Goal: Information Seeking & Learning: Understand process/instructions

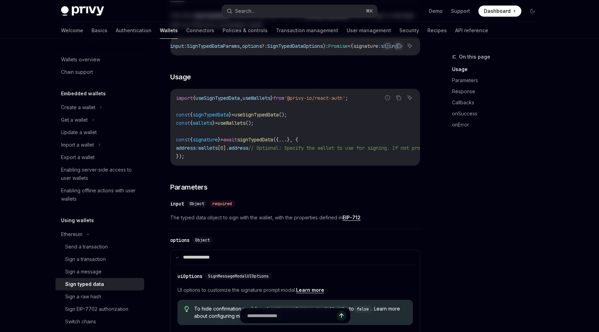
scroll to position [158, 0]
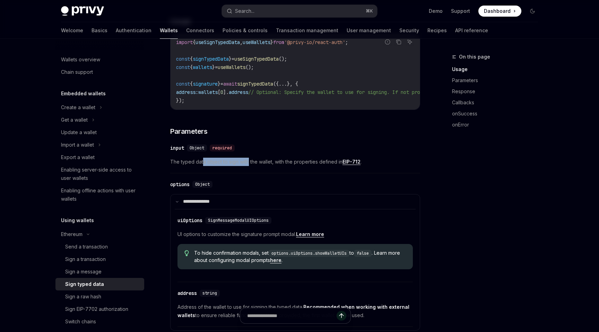
drag, startPoint x: 202, startPoint y: 167, endPoint x: 252, endPoint y: 167, distance: 49.9
click at [252, 166] on span "The typed data object to sign with the wallet, with the properties defined in E…" at bounding box center [295, 162] width 250 height 8
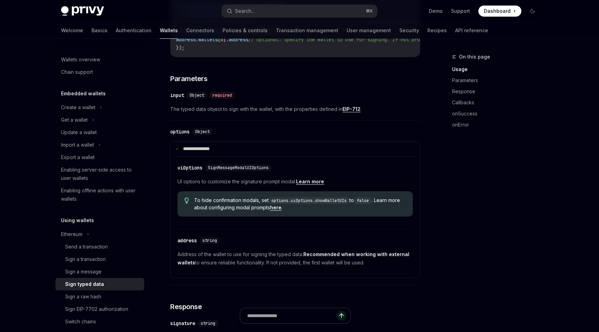
scroll to position [213, 0]
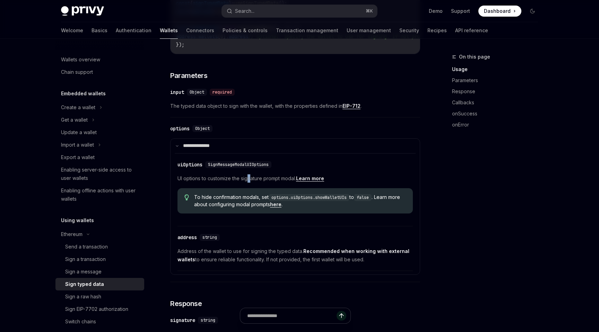
drag, startPoint x: 250, startPoint y: 184, endPoint x: 215, endPoint y: 184, distance: 35.0
click at [215, 183] on span "UI options to customize the signature prompt modal. Learn more" at bounding box center [294, 178] width 235 height 8
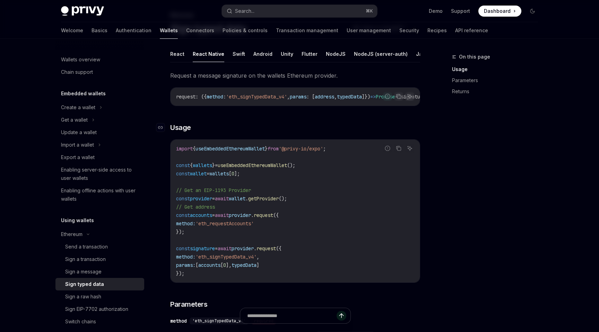
click at [264, 126] on h3 "​ Usage" at bounding box center [295, 128] width 250 height 10
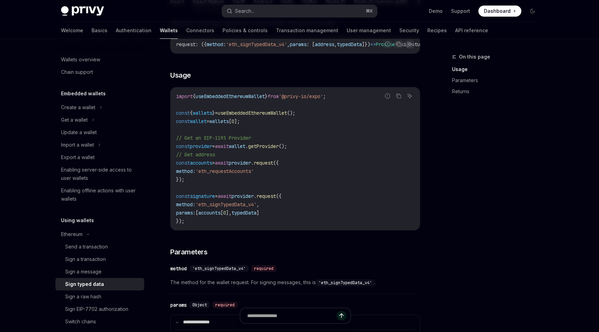
scroll to position [98, 0]
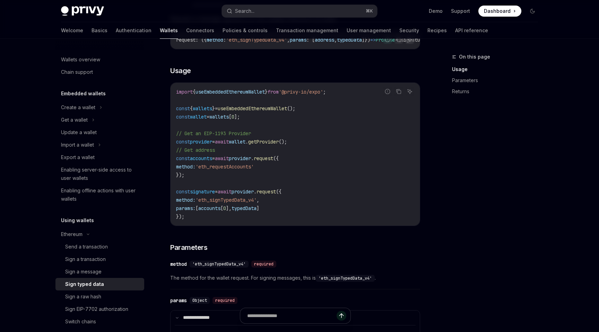
drag, startPoint x: 264, startPoint y: 147, endPoint x: 230, endPoint y: 147, distance: 33.3
click at [231, 145] on span "const provider = await wallet . getProvider ();" at bounding box center [231, 142] width 111 height 6
click at [229, 145] on span "await" at bounding box center [222, 142] width 14 height 6
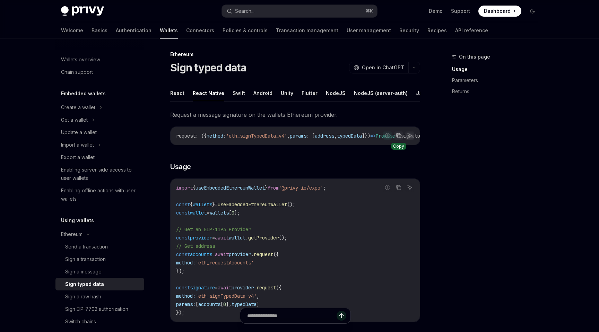
scroll to position [0, 0]
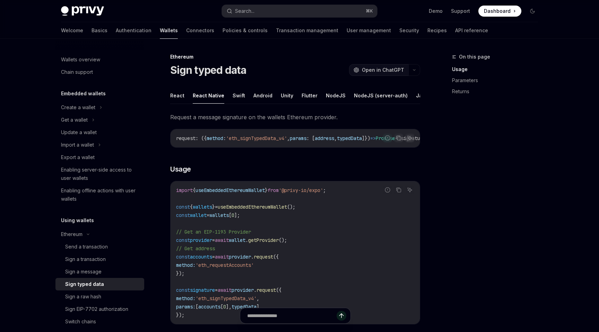
click at [386, 71] on span "Open in ChatGPT" at bounding box center [383, 70] width 42 height 7
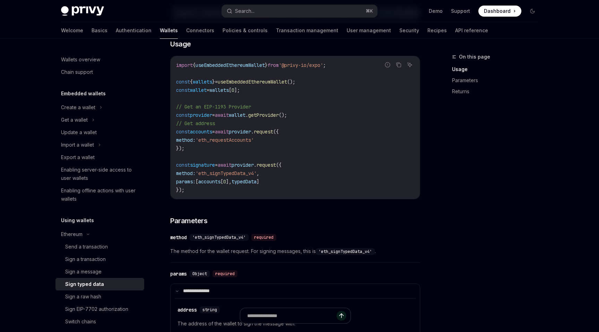
scroll to position [20, 0]
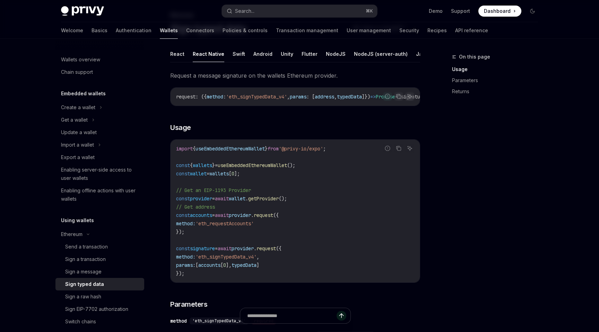
click at [257, 98] on span "'eth_signTypedData_v4'" at bounding box center [256, 97] width 61 height 6
copy span "eth_signTypedData_v4"
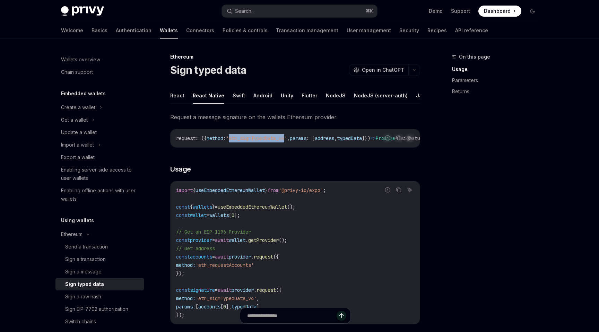
click at [269, 140] on span "'eth_signTypedData_v4'" at bounding box center [256, 138] width 61 height 6
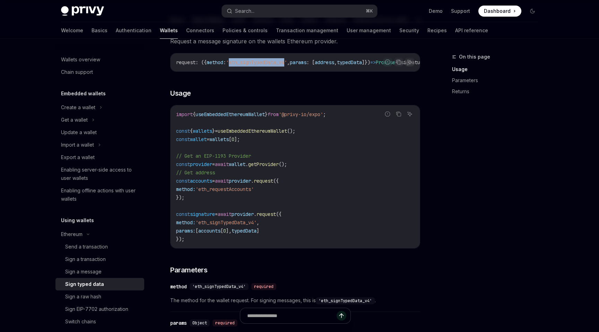
scroll to position [85, 0]
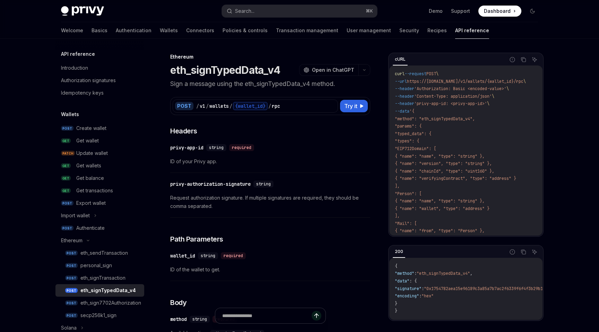
scroll to position [17, 0]
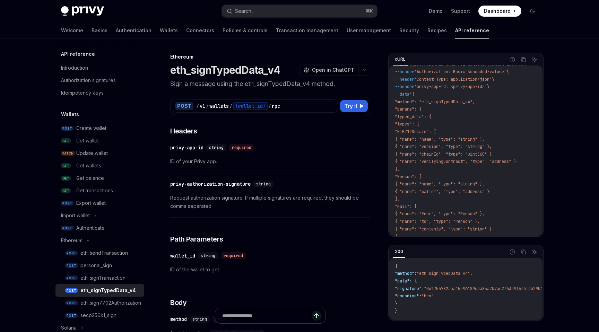
click at [494, 156] on span "{ "name": "chainId", "type": "uint160" }," at bounding box center [444, 154] width 99 height 6
copy span "uint160"
drag, startPoint x: 193, startPoint y: 161, endPoint x: 205, endPoint y: 161, distance: 12.5
click at [205, 161] on span "ID of your Privy app." at bounding box center [270, 161] width 200 height 8
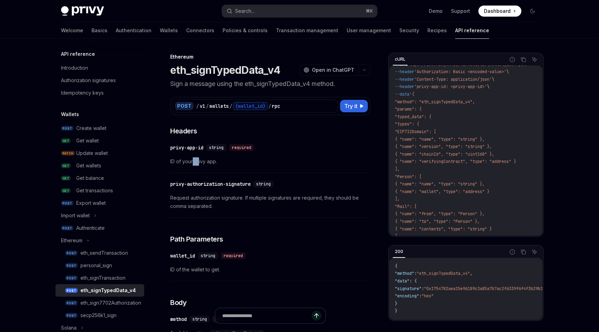
copy span "Pr"
click at [486, 171] on code "curl --request POST \ --url https://api.privy.io/v1/wallets/{wallet_id}/rpc \ -…" at bounding box center [482, 229] width 174 height 352
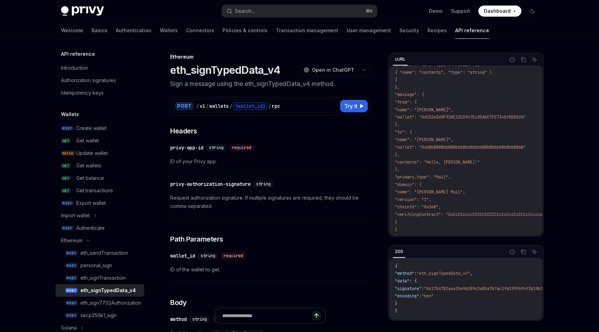
scroll to position [192, 0]
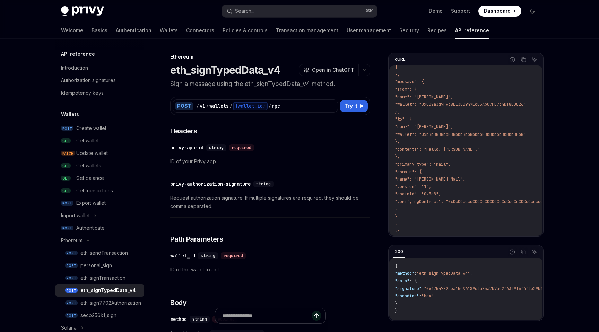
click at [419, 169] on span ""domain": {" at bounding box center [408, 172] width 27 height 6
click at [421, 176] on span ""name": "DApp Mail"," at bounding box center [430, 179] width 70 height 6
click at [424, 191] on span ""chainId": "0x3e8"," at bounding box center [418, 194] width 46 height 6
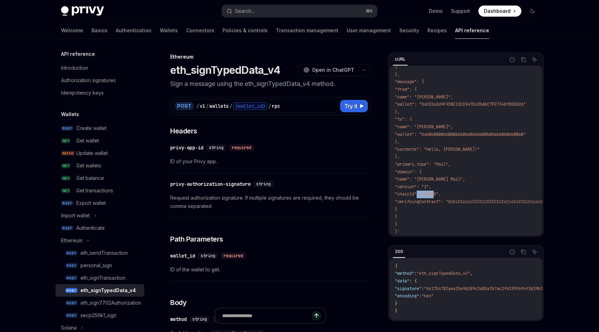
click at [424, 191] on span ""chainId": "0x3e8"," at bounding box center [418, 194] width 46 height 6
click at [431, 200] on code "curl --request POST \ --url https://api.privy.io/v1/wallets/{wallet_id}/rpc \ -…" at bounding box center [482, 60] width 174 height 352
click at [431, 191] on span ""chainId": "0x3e8"," at bounding box center [418, 194] width 46 height 6
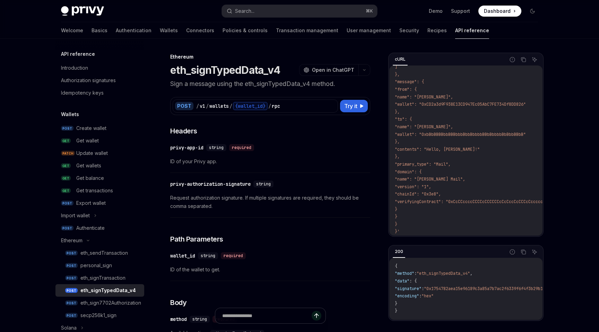
click at [431, 199] on span ""verifyingContract": "0xCcCCccccCCCCcCCCCCCcCcCccCcCCCcCcccccccC"" at bounding box center [474, 202] width 158 height 6
click at [482, 199] on span ""verifyingContract": "0xCcCCccccCCCCcCCCCCCcCcCccCcCCCcCcccccccC"" at bounding box center [474, 202] width 158 height 6
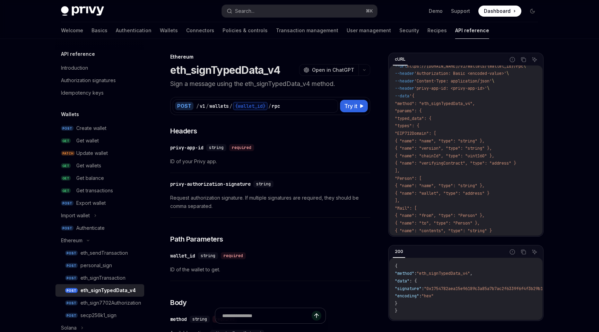
scroll to position [10, 0]
drag, startPoint x: 524, startPoint y: 160, endPoint x: 419, endPoint y: 162, distance: 105.0
click at [419, 162] on code "curl --request POST \ --url https://api.privy.io/v1/wallets/{wallet_id}/rpc \ -…" at bounding box center [482, 236] width 174 height 352
click at [434, 166] on span "{ "name": "verifyingContract", "type": "address" }" at bounding box center [455, 168] width 121 height 6
click at [489, 166] on span "{ "name": "verifyingContract", "type": "address" }" at bounding box center [455, 168] width 121 height 6
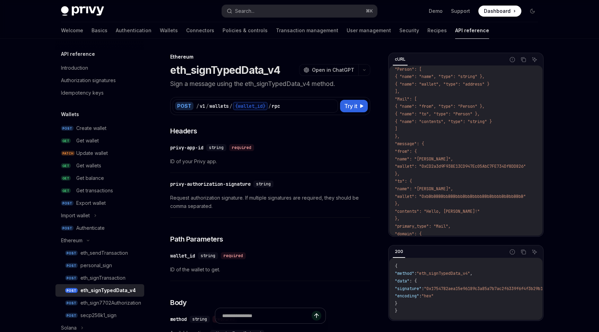
scroll to position [125, 0]
drag, startPoint x: 474, startPoint y: 168, endPoint x: 468, endPoint y: 168, distance: 5.9
click at [470, 168] on span ""wallet": "0xCD2a3d9F938E13CD947Ec05AbC7FE734Df8DD826"" at bounding box center [460, 166] width 131 height 6
copy span "F9"
click at [468, 168] on span ""wallet": "0xCD2a3d9F938E13CD947Ec05AbC7FE734Df8DD826"" at bounding box center [460, 166] width 131 height 6
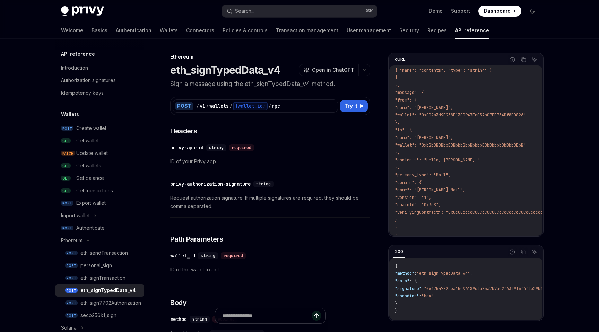
scroll to position [192, 0]
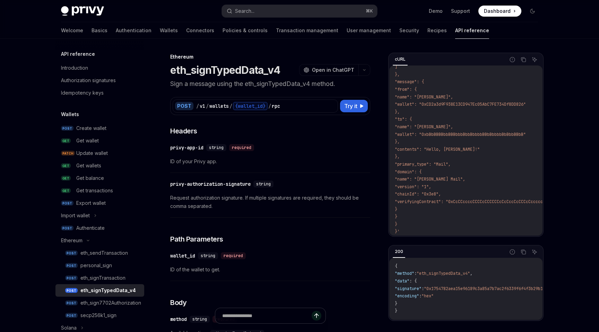
click at [420, 176] on span ""name": "DApp Mail"," at bounding box center [430, 179] width 70 height 6
click at [421, 201] on code "curl --request POST \ --url https://api.privy.io/v1/wallets/{wallet_id}/rpc \ -…" at bounding box center [482, 60] width 174 height 352
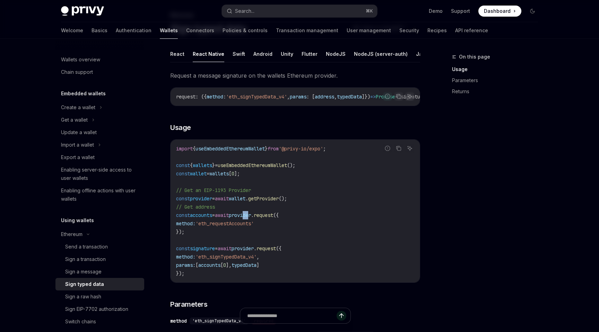
drag, startPoint x: 261, startPoint y: 217, endPoint x: 255, endPoint y: 217, distance: 5.5
click at [251, 217] on span "provider" at bounding box center [240, 215] width 22 height 6
copy span "id"
click at [251, 217] on span "provider" at bounding box center [240, 215] width 22 height 6
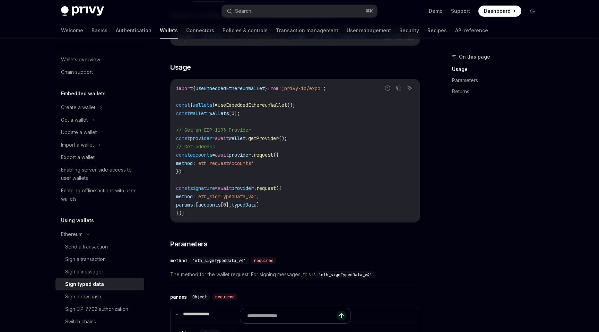
scroll to position [120, 0]
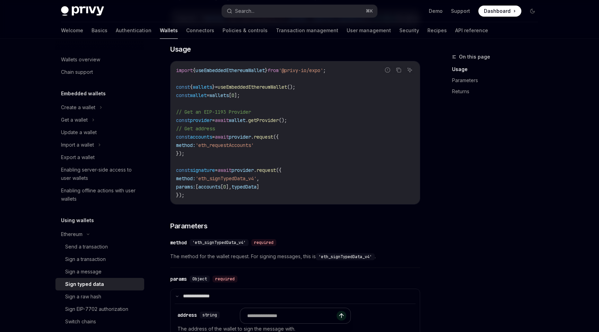
click at [231, 190] on span "]," at bounding box center [229, 187] width 6 height 6
copy span
click at [218, 190] on span "accounts" at bounding box center [209, 187] width 22 height 6
click at [221, 180] on span "'eth_signTypedData_v4'" at bounding box center [225, 178] width 61 height 6
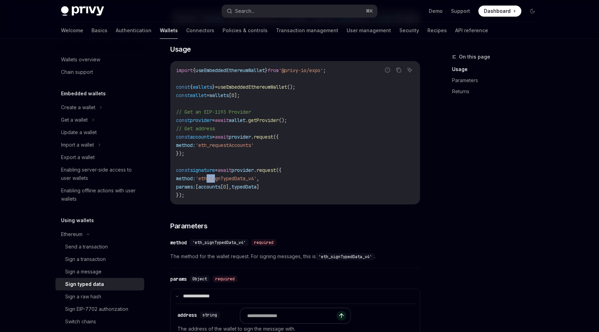
click at [221, 180] on span "'eth_signTypedData_v4'" at bounding box center [225, 178] width 61 height 6
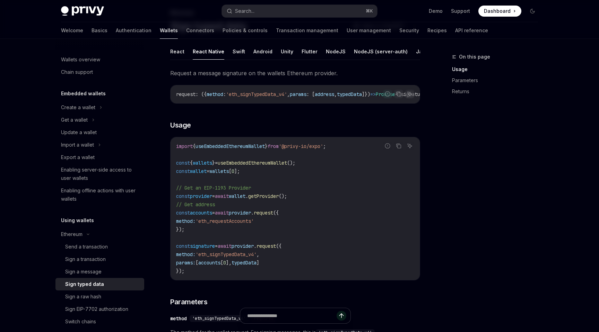
scroll to position [55, 0]
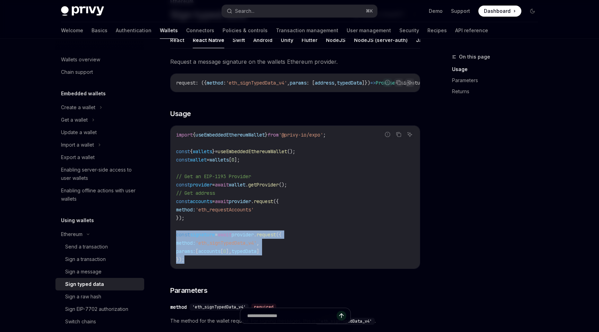
drag, startPoint x: 194, startPoint y: 264, endPoint x: 172, endPoint y: 234, distance: 37.1
click at [172, 234] on div "import { useEmbeddedEthereumWallet } from '@privy-io/expo' ; const { wallets } …" at bounding box center [294, 197] width 249 height 143
copy code "const signature = await provider . request ({ method: 'eth_signTypedData_v4' , …"
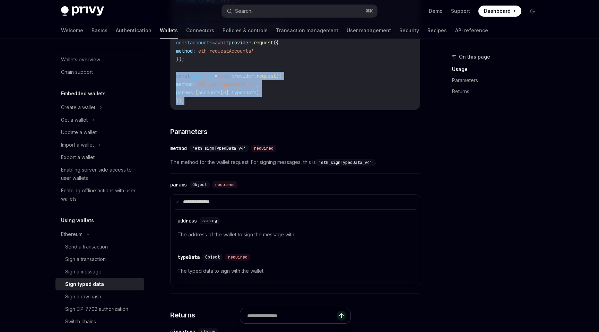
scroll to position [239, 0]
